Goal: Information Seeking & Learning: Learn about a topic

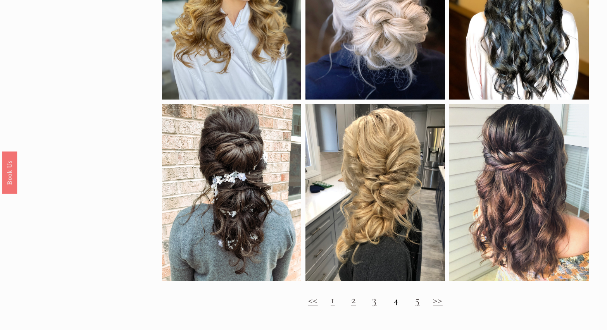
scroll to position [663, 0]
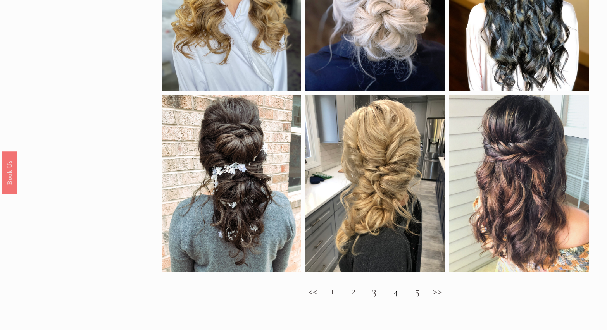
click at [355, 290] on link "2" at bounding box center [353, 290] width 5 height 13
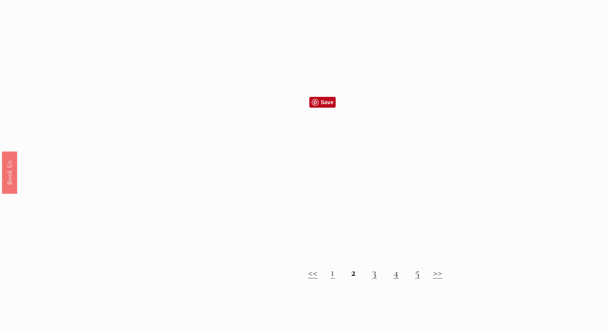
scroll to position [699, 0]
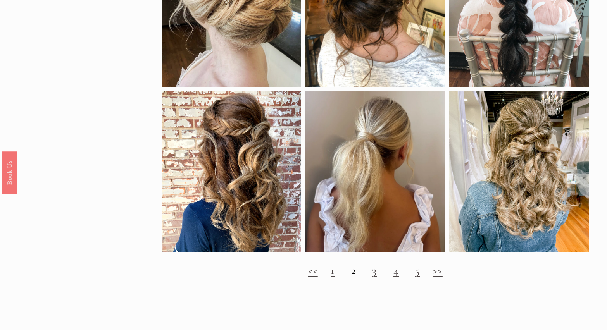
click at [374, 272] on link "3" at bounding box center [374, 270] width 5 height 13
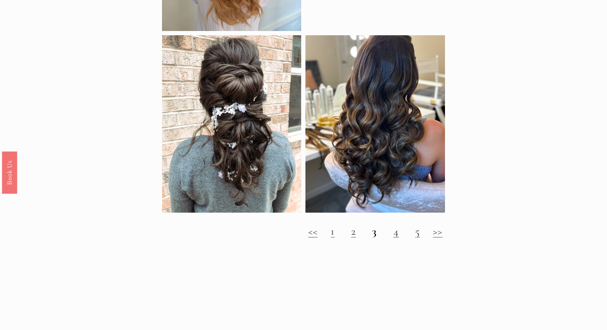
scroll to position [722, 0]
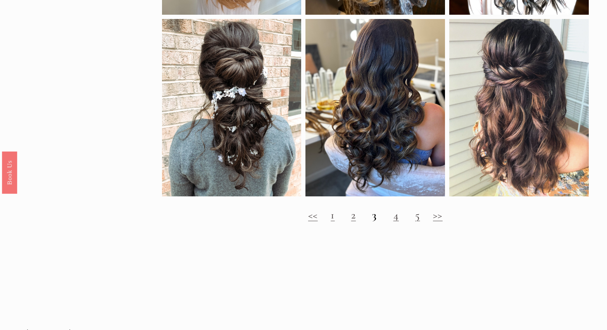
click at [394, 214] on link "4" at bounding box center [395, 214] width 5 height 13
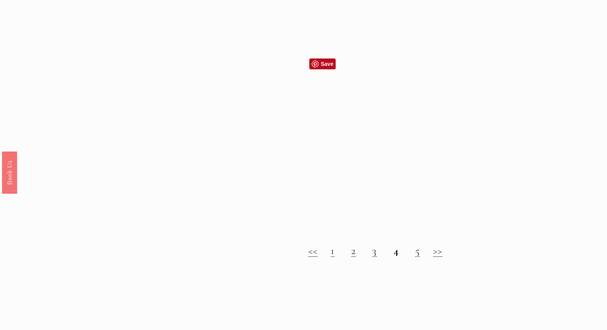
scroll to position [706, 0]
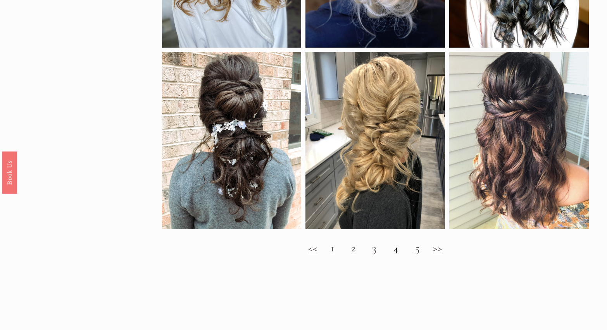
click at [415, 250] on link "5" at bounding box center [417, 247] width 5 height 13
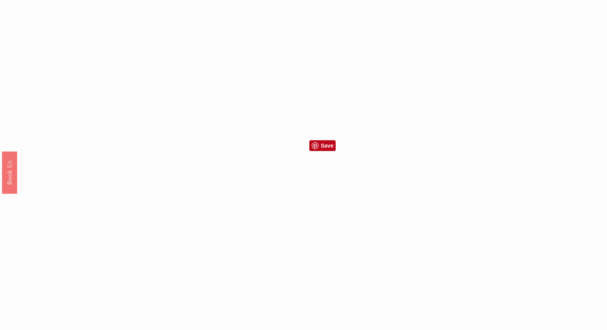
scroll to position [638, 0]
